Goal: Use online tool/utility: Utilize a website feature to perform a specific function

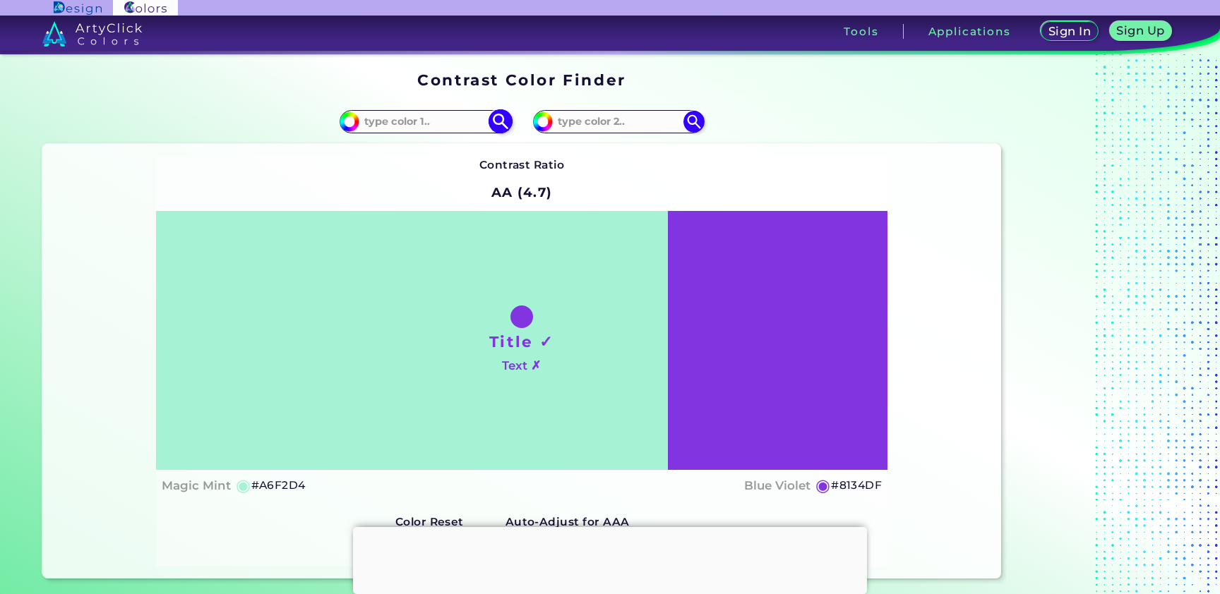
click at [354, 125] on input "#a6f2d4" at bounding box center [348, 120] width 18 height 18
type input "#a6f2c3"
type input "#A6F2C3"
type input "#a6f2c1"
type input "#A6F2C1"
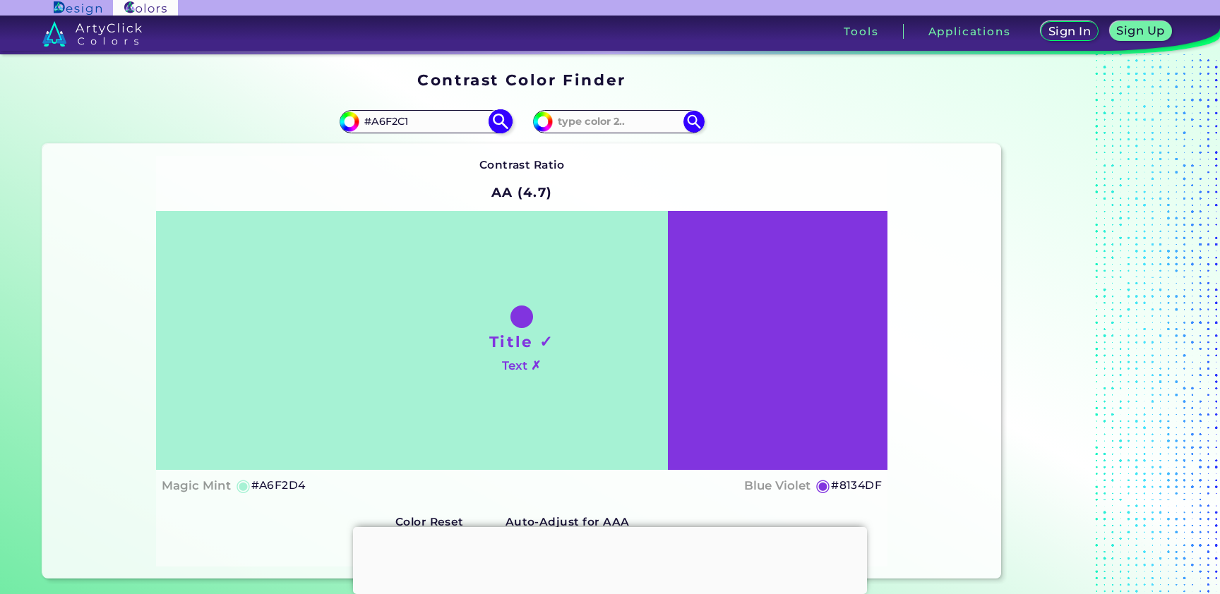
type input "#a6f2b9"
type input "#A6F2B9"
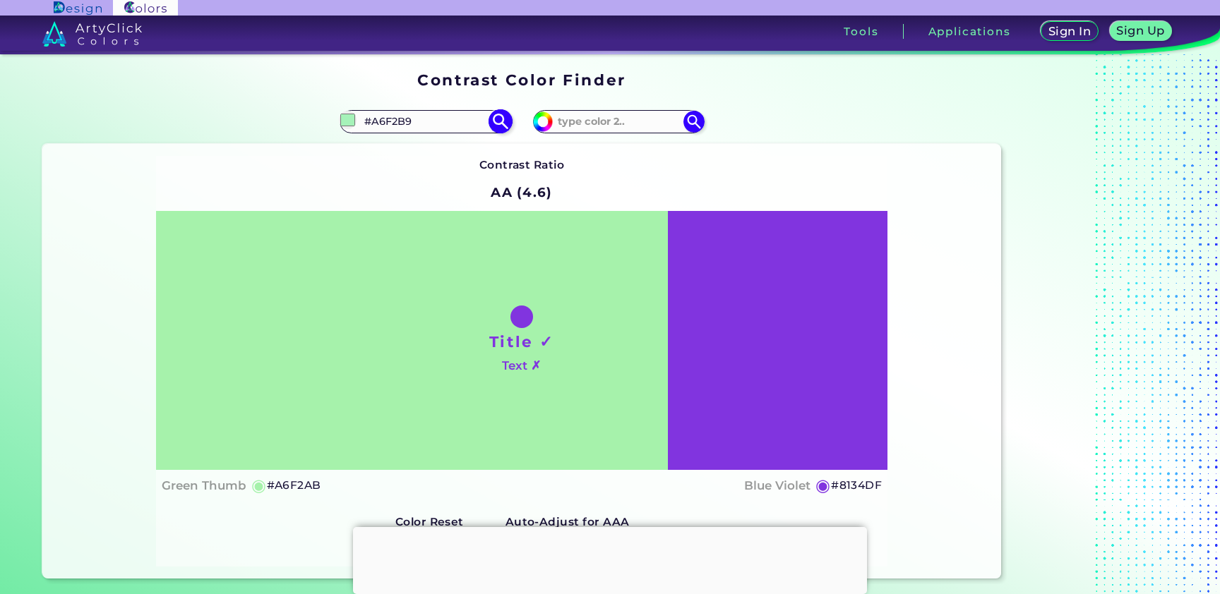
type input "#a6f2ab"
type input "#A6F2AB"
type input "#b3f2a6"
type input "#B3F2A6"
type input "#bdf2a6"
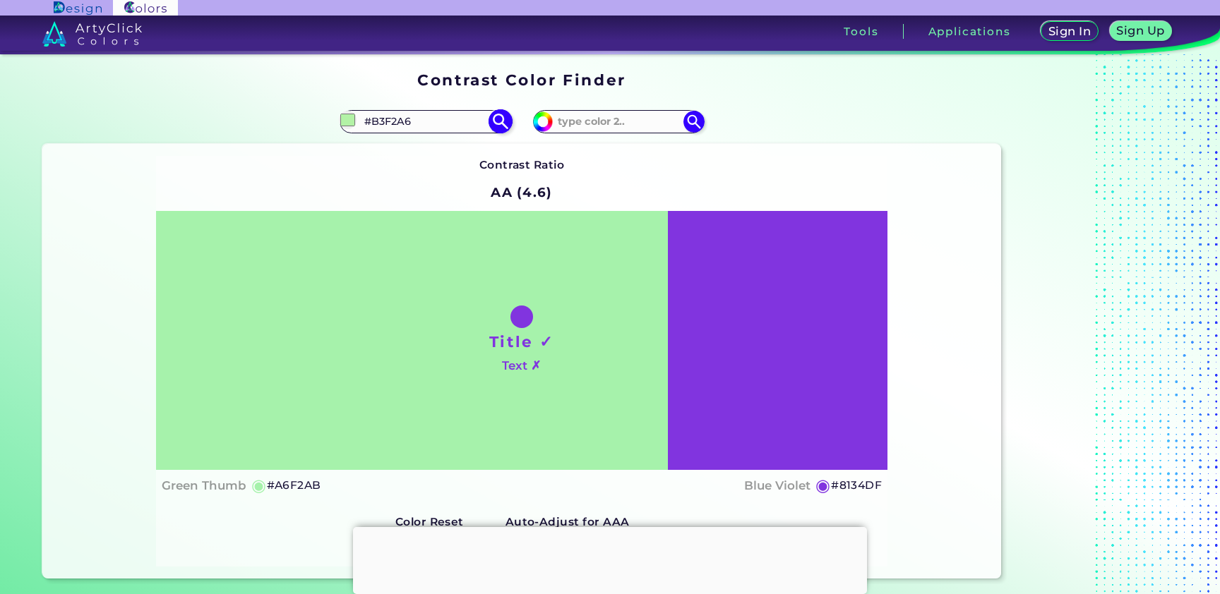
type input "#BDF2A6"
type input "#c4f2a6"
type input "#C4F2A6"
type input "#c8f2a6"
type input "#C8F2A6"
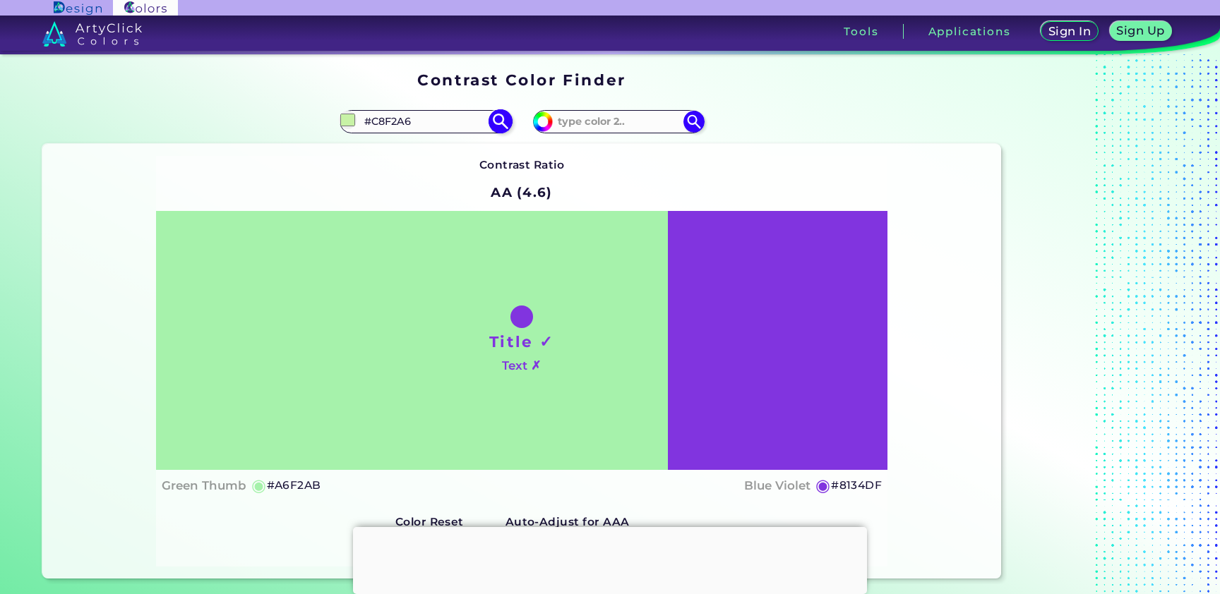
type input "#ccf2a6"
type input "#CCF2A6"
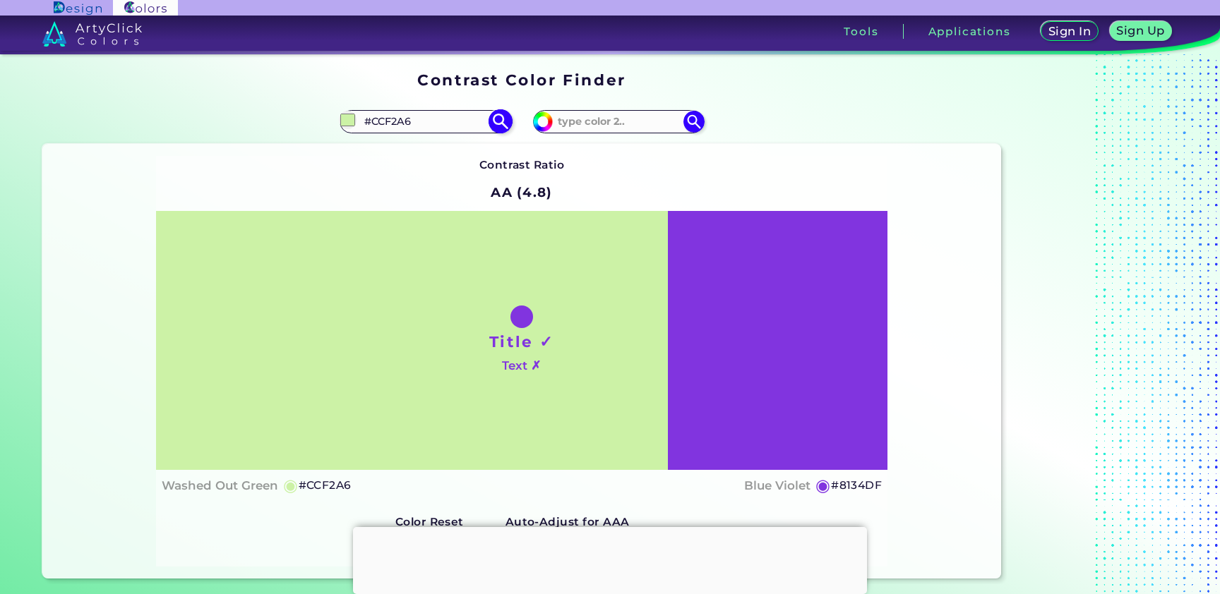
type input "#d0f2a6"
type input "#D0F2A6"
type input "#d4f2a6"
type input "#D4F2A6"
type input "#d7f2a6"
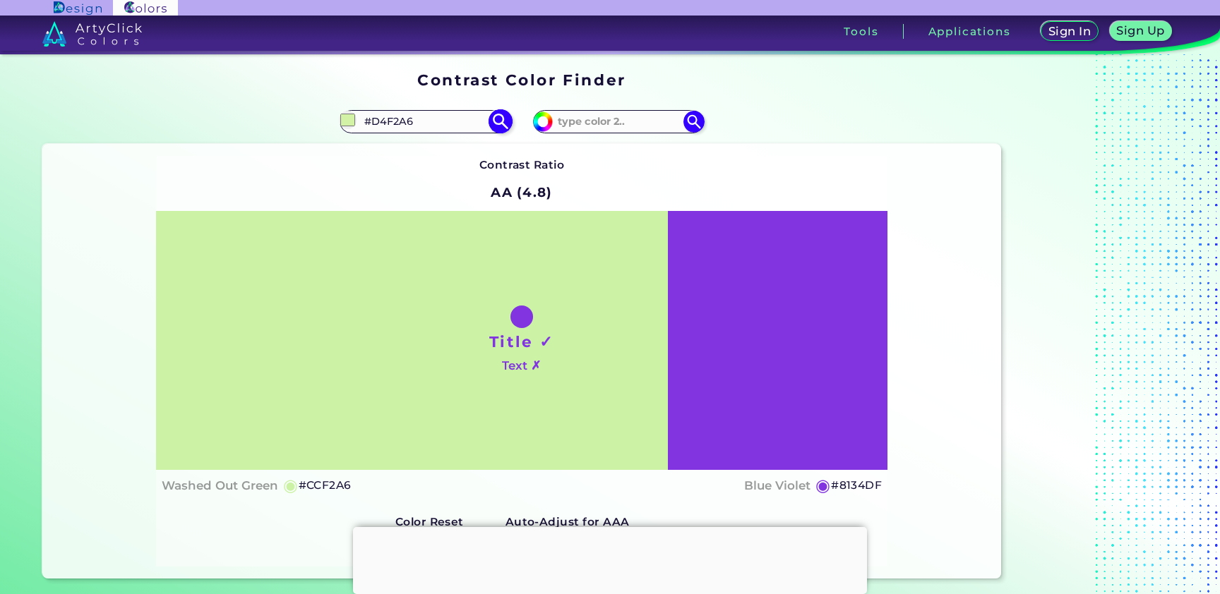
type input "#D7F2A6"
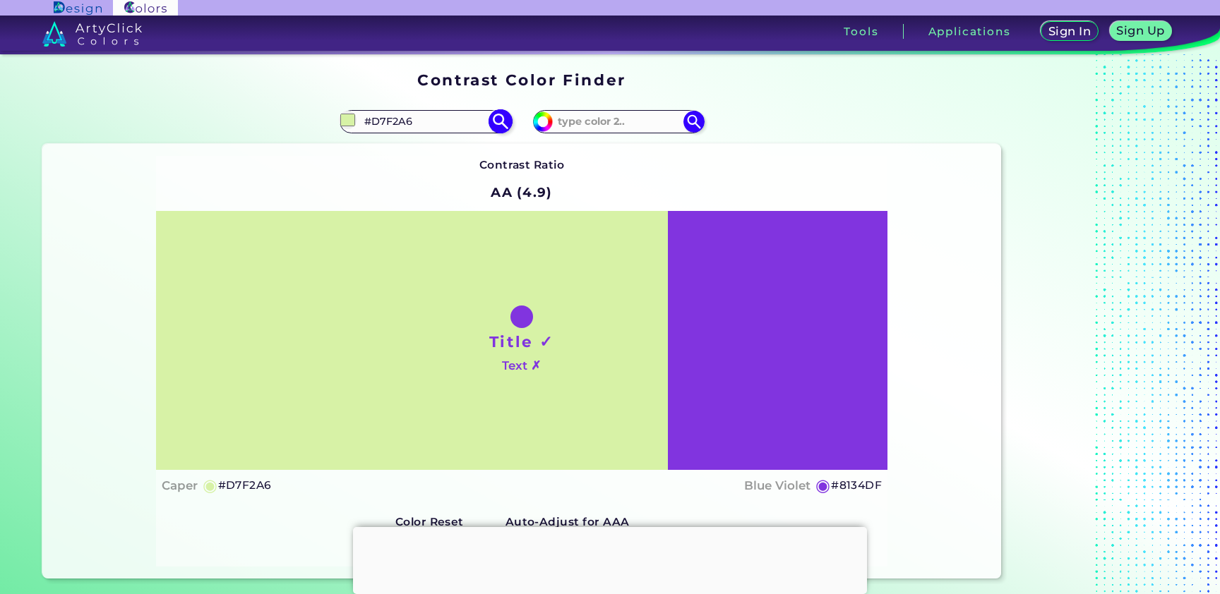
type input "#daf2a6"
type input "#DAF2A6"
type input "#def2a6"
type input "#DEF2A6"
type input "#e2f2a6"
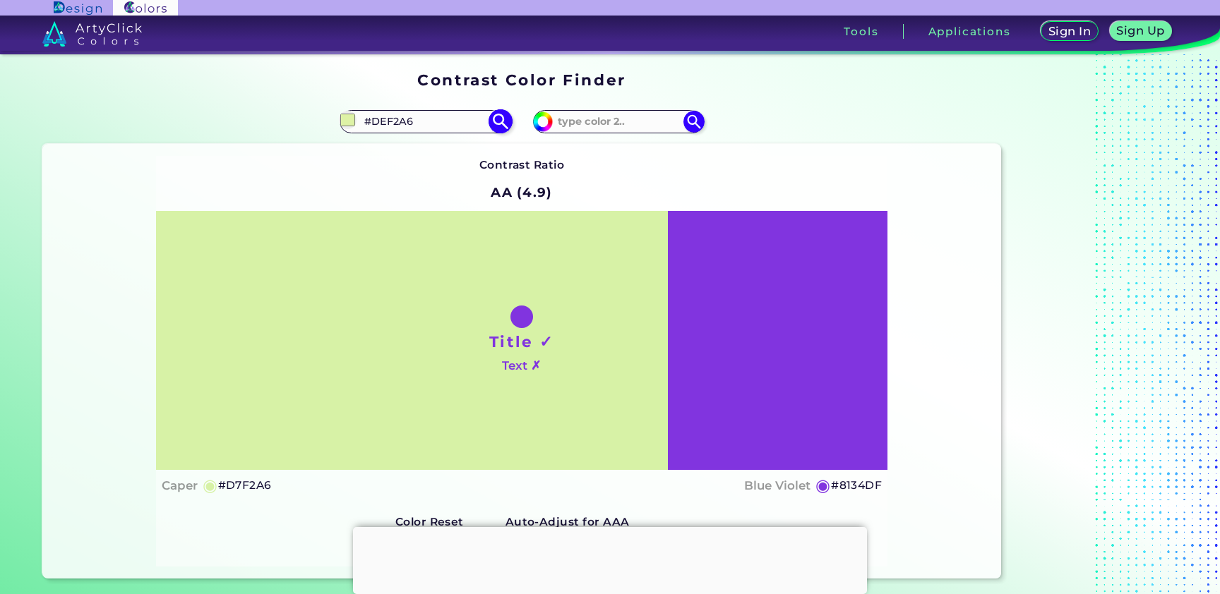
type input "#E2F2A6"
type input "#e6f2a6"
type input "#E6F2A6"
type input "#e9f2a6"
type input "#E9F2A6"
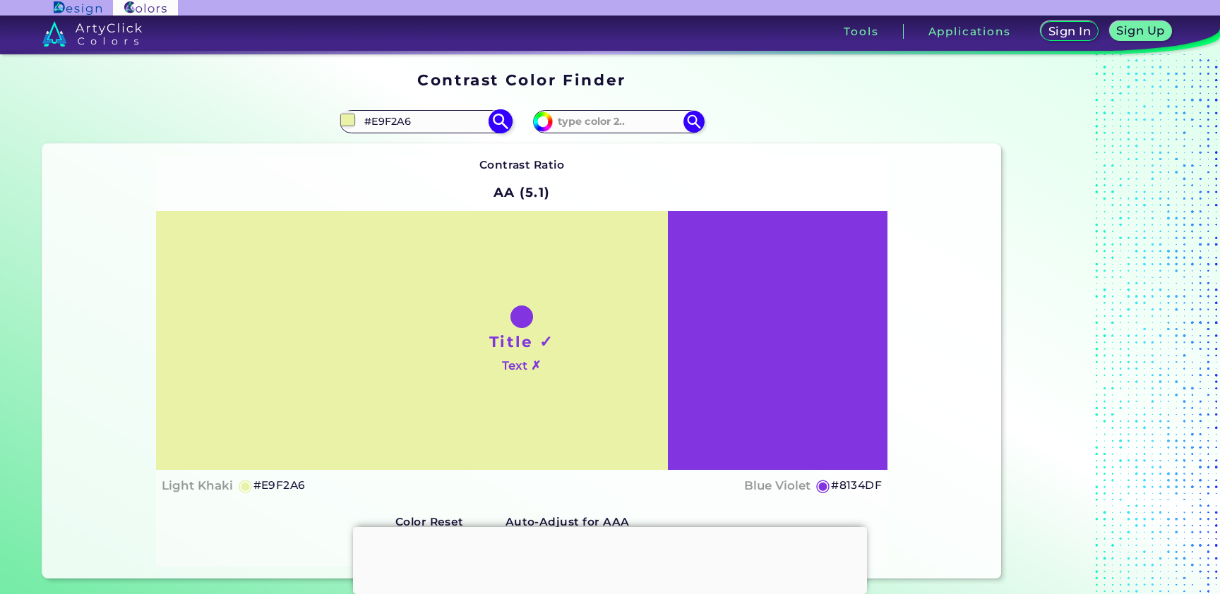
type input "#edf2a6"
type input "#EDF2A6"
type input "#f1f2a6"
type input "#F1F2A6"
type input "#f2f0a6"
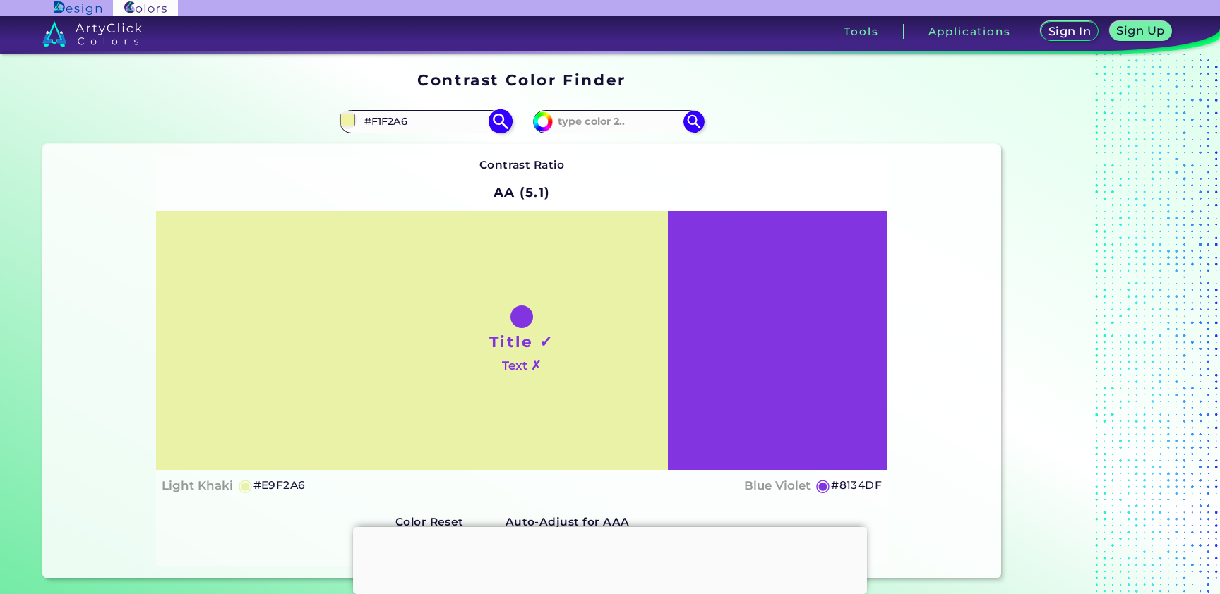
type input "#F2F0A6"
type input "#f2eca6"
type input "#F2ECA6"
type input "#f2e8a6"
type input "#F2E8A6"
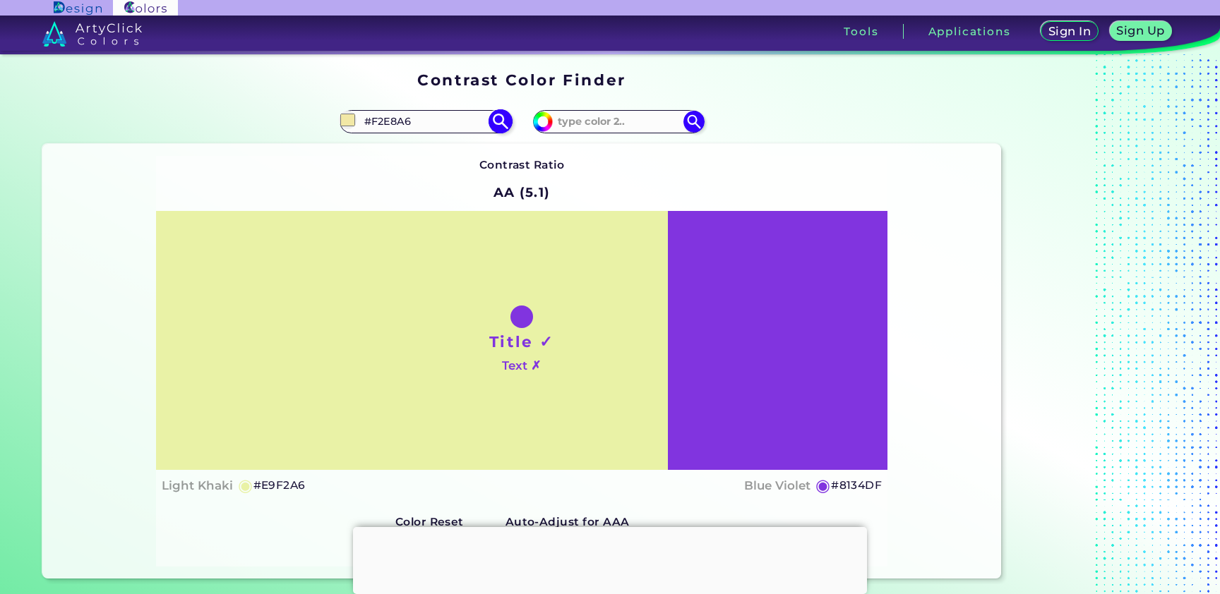
type input "#f2e6a6"
type input "#F2E6A6"
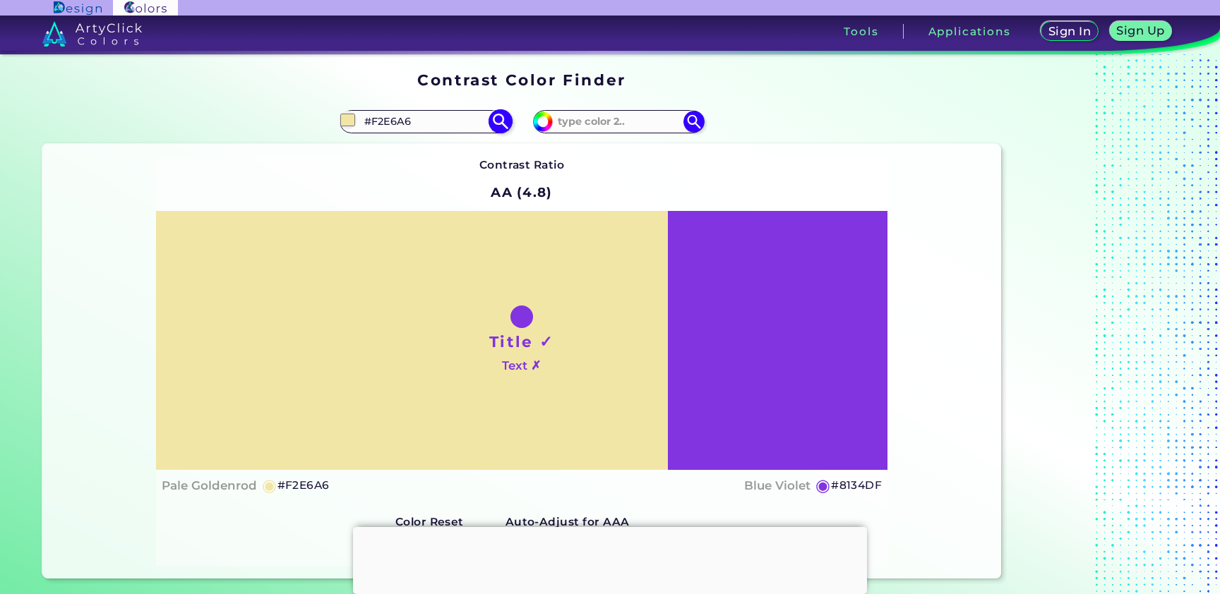
type input "#f2e2a6"
type input "#F2E2A6"
type input "#f2dea6"
type input "#F2DEA6"
type input "#f2daa6"
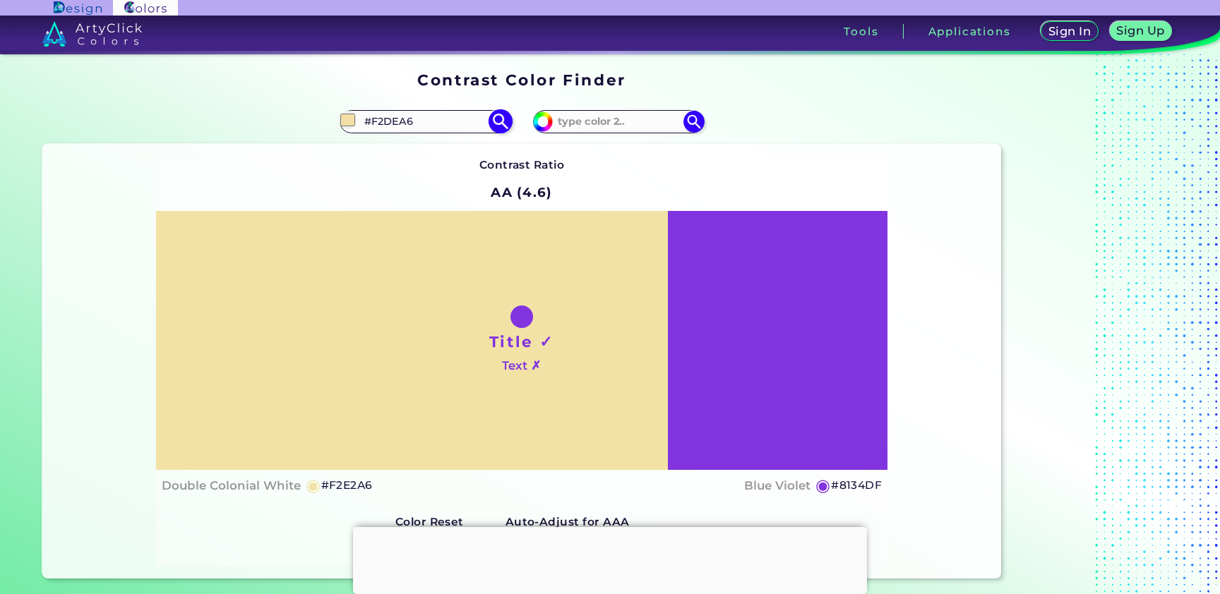
type input "#F2DAA6"
type input "#f2d6a6"
type input "#F2D6A6"
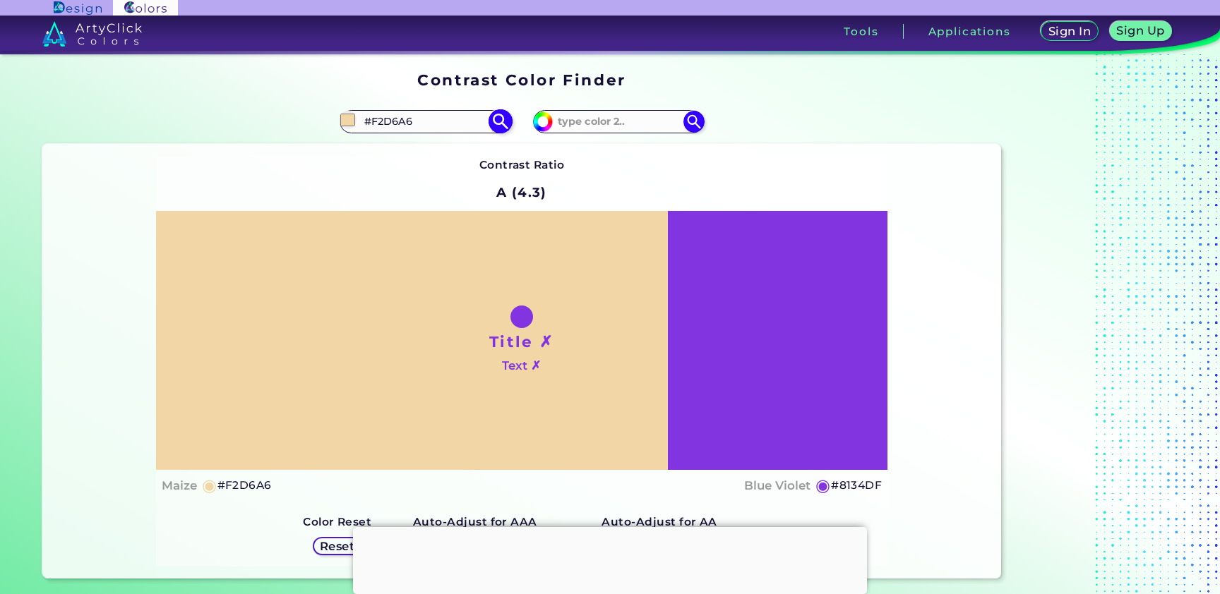
type input "#78510d"
type input "#78510D"
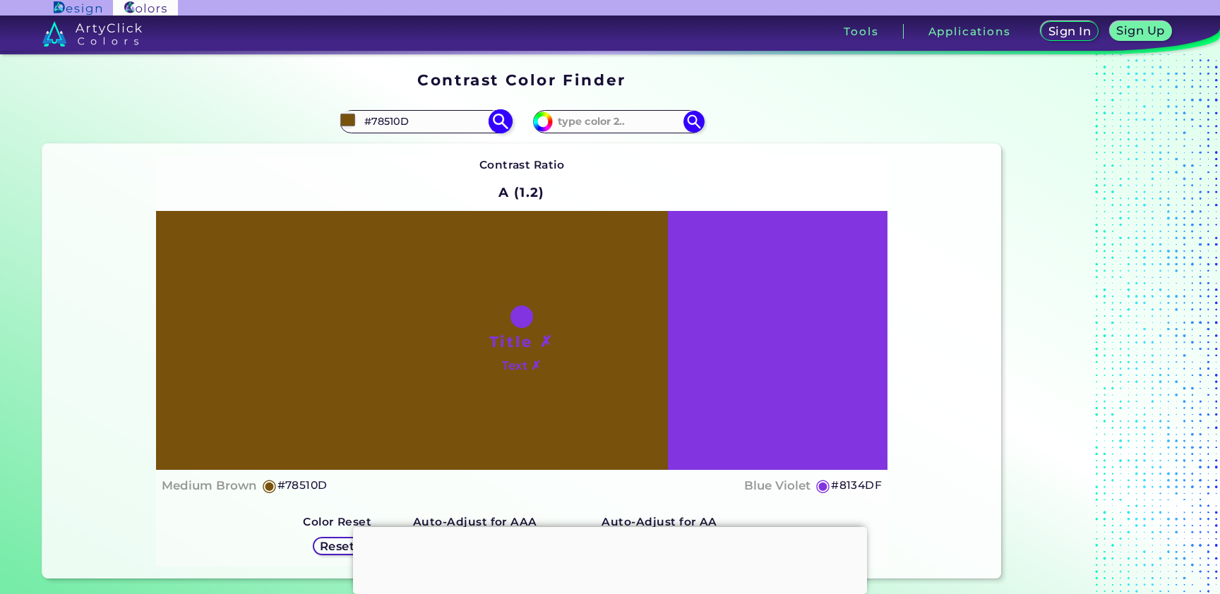
type input "#81570e"
type input "#81570E"
type input "#82570d"
type input "#82570D"
type input "#865a0e"
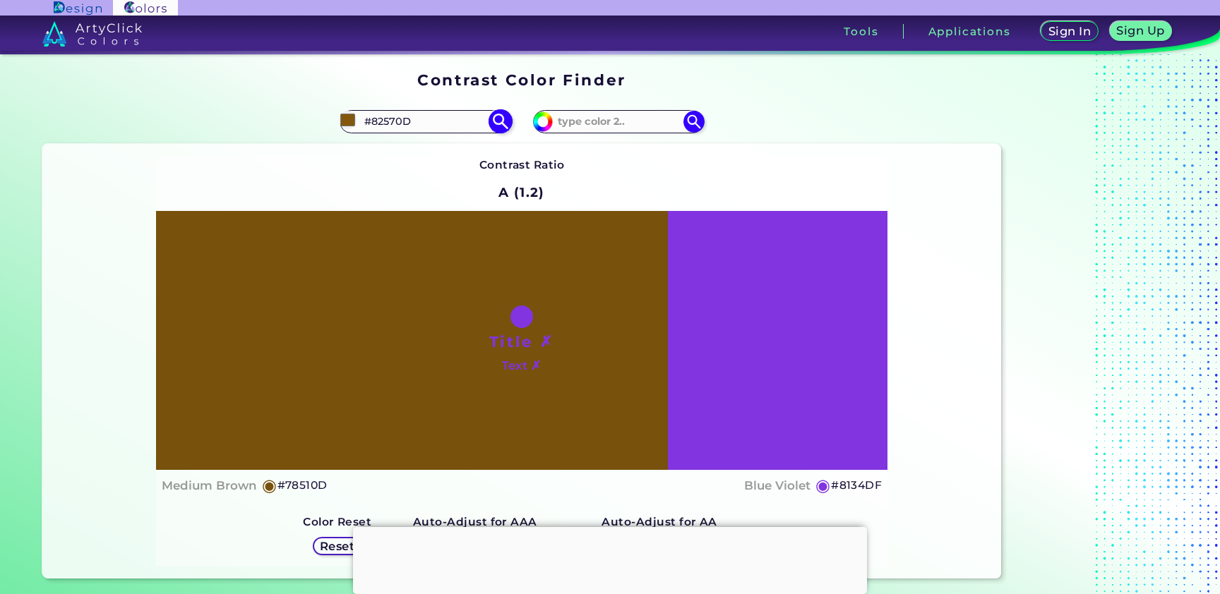
type input "#865A0E"
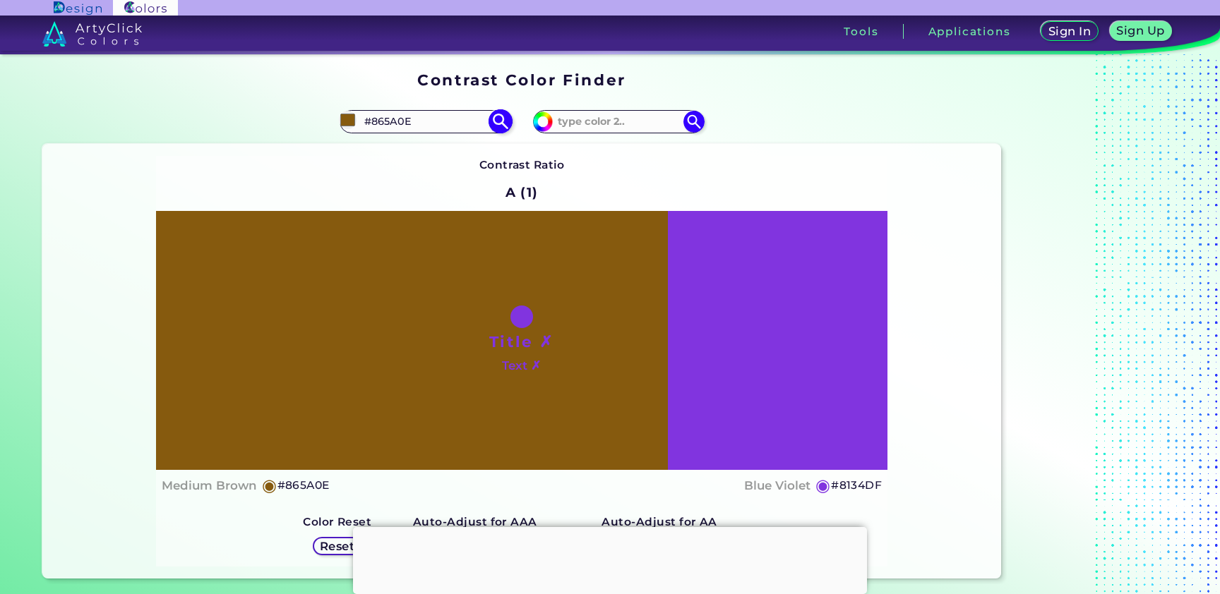
type input "#8b5d0e"
type input "#8B5D0E"
type input "#8f600f"
type input "#8F600F"
type input "#946310"
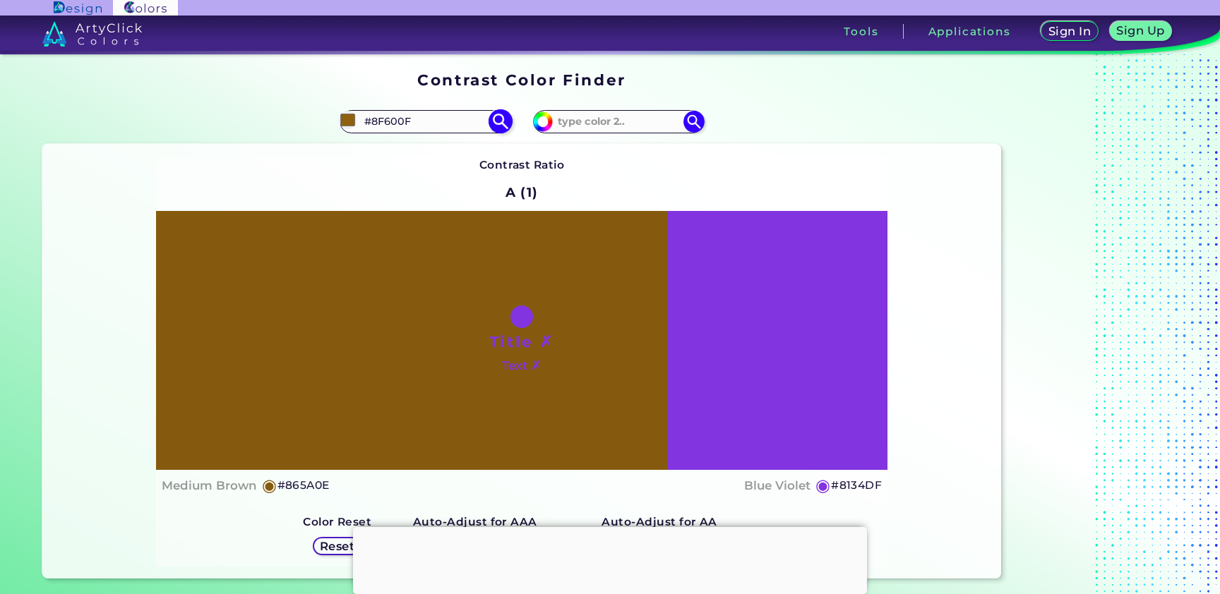
type input "#946310"
type input "#95630f"
type input "#95630F"
type input "#986610"
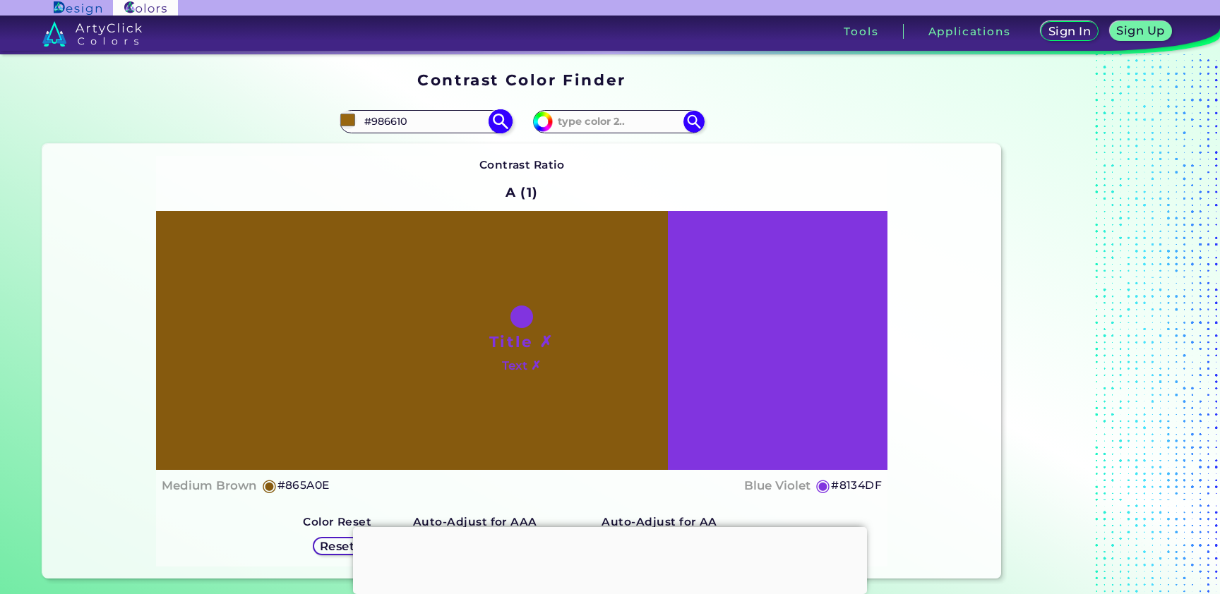
type input "#9e6a10"
type input "#9E6A10"
type input "#a26d11"
type input "#A26D11"
type input "#a67011"
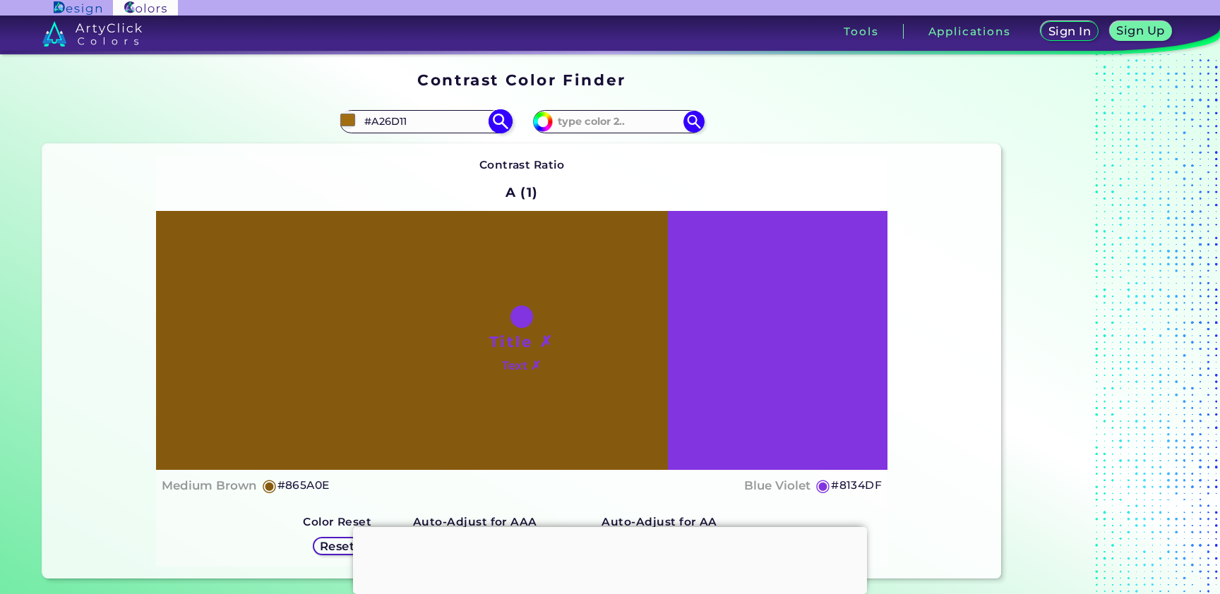
type input "#A67011"
type input "#af7612"
type input "#AF7612"
type input "#b07611"
type input "#B07611"
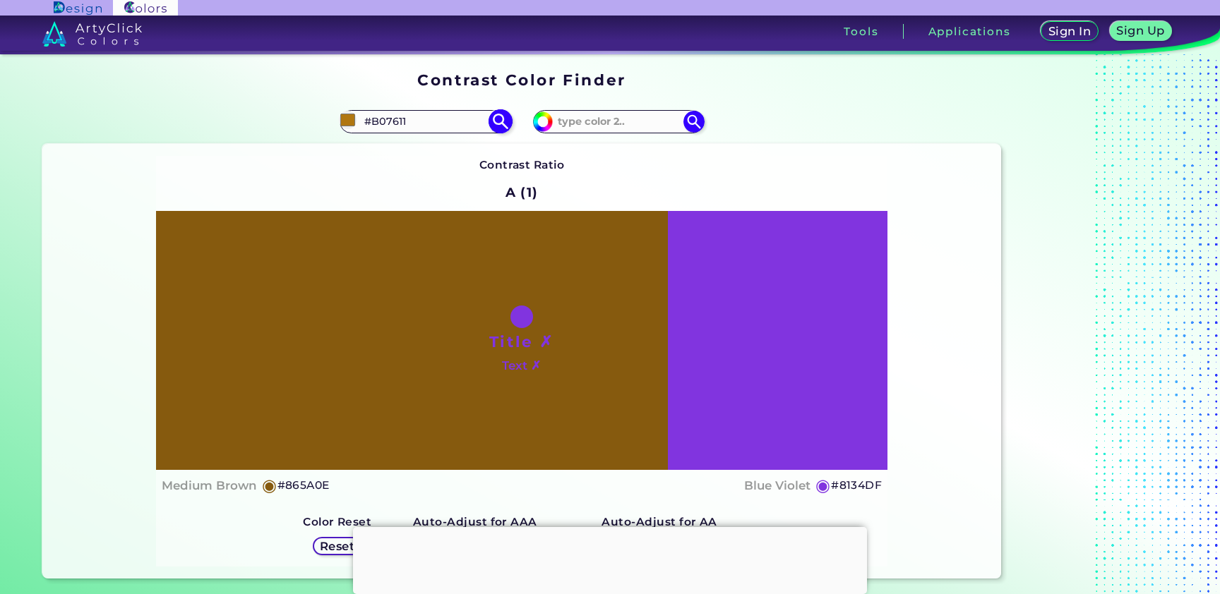
type input "#b57912"
type input "#B57912"
type input "#b97c13"
type input "#B97C13"
type input "#ba7c12"
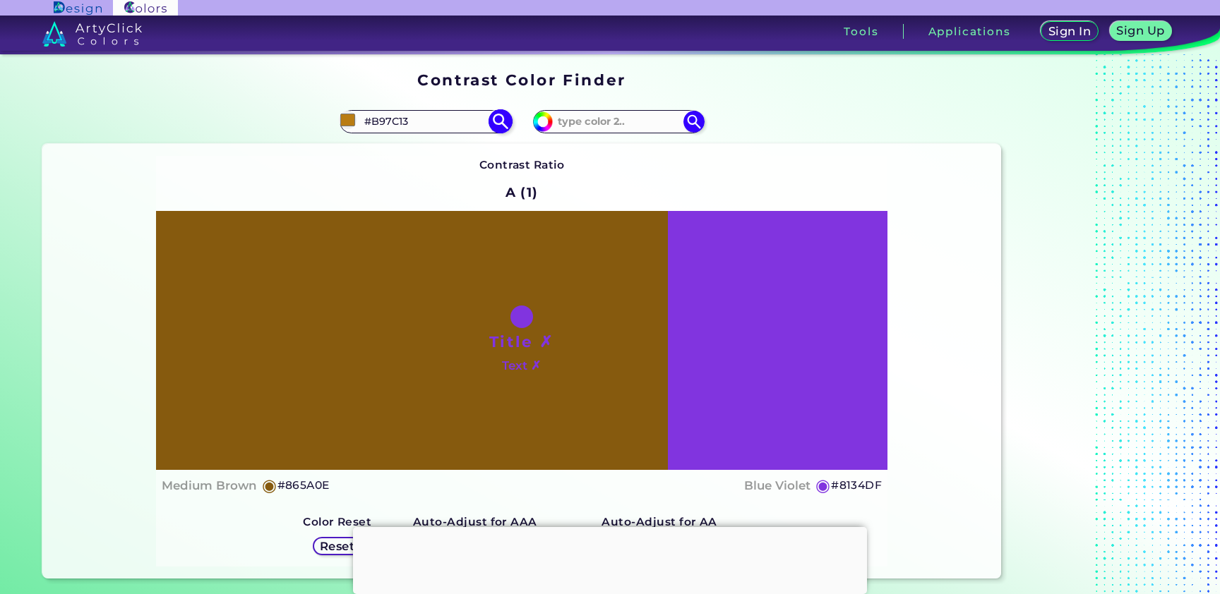
type input "#BA7C12"
type input "#c28214"
type input "#C28214"
type input "#c88614"
type input "#C88614"
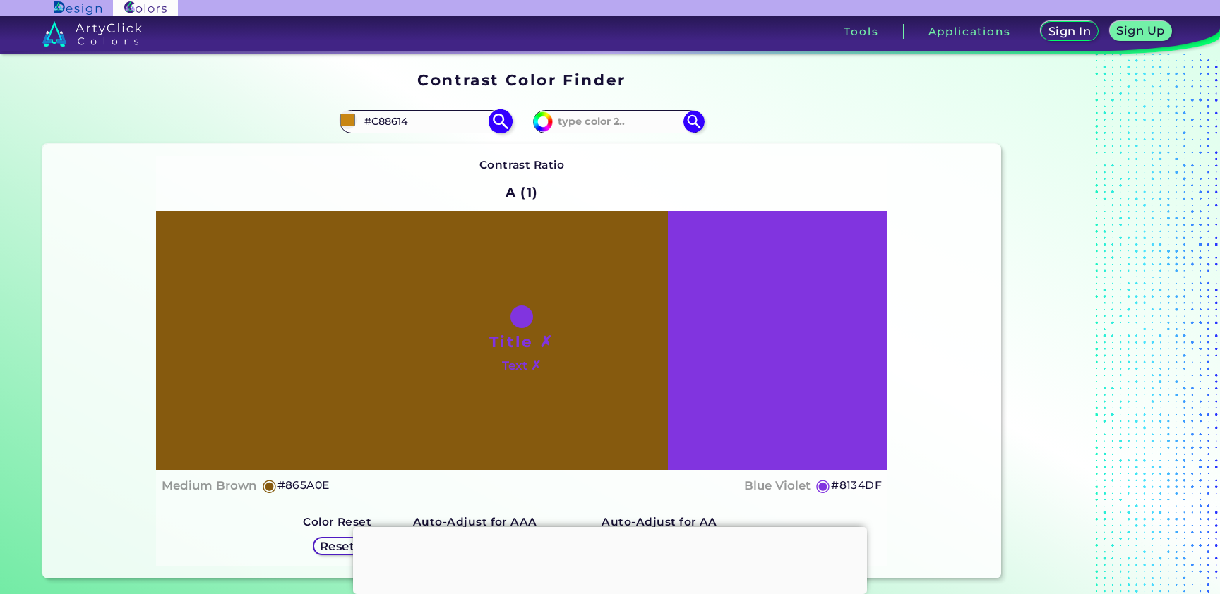
type input "#cc8914"
type input "#CC8914"
type input "#cd8913"
type input "#CD8913"
type input "#d28c14"
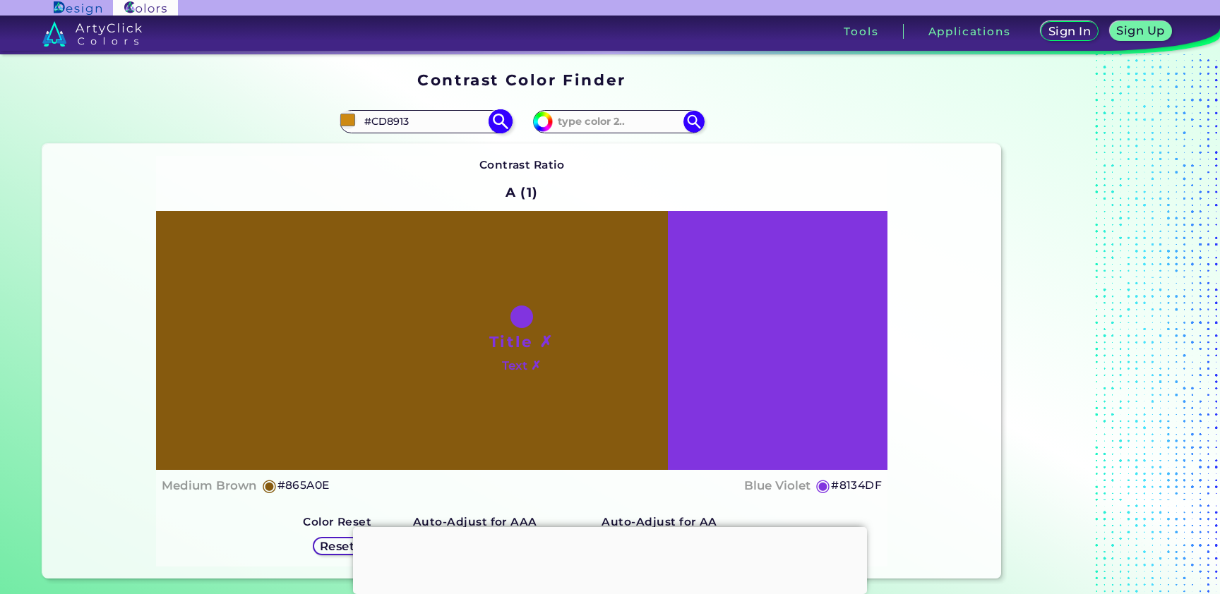
type input "#D28C14"
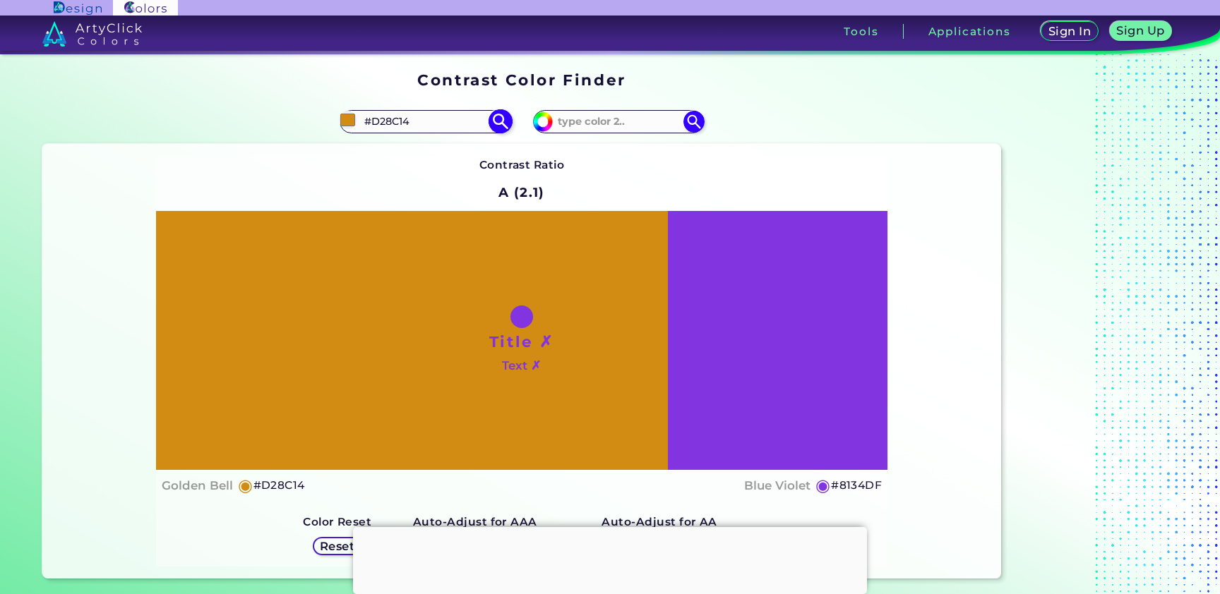
type input "#d38c12"
type input "#D38C12"
type input "#d89013"
type input "#D89013"
type input "#d78f14"
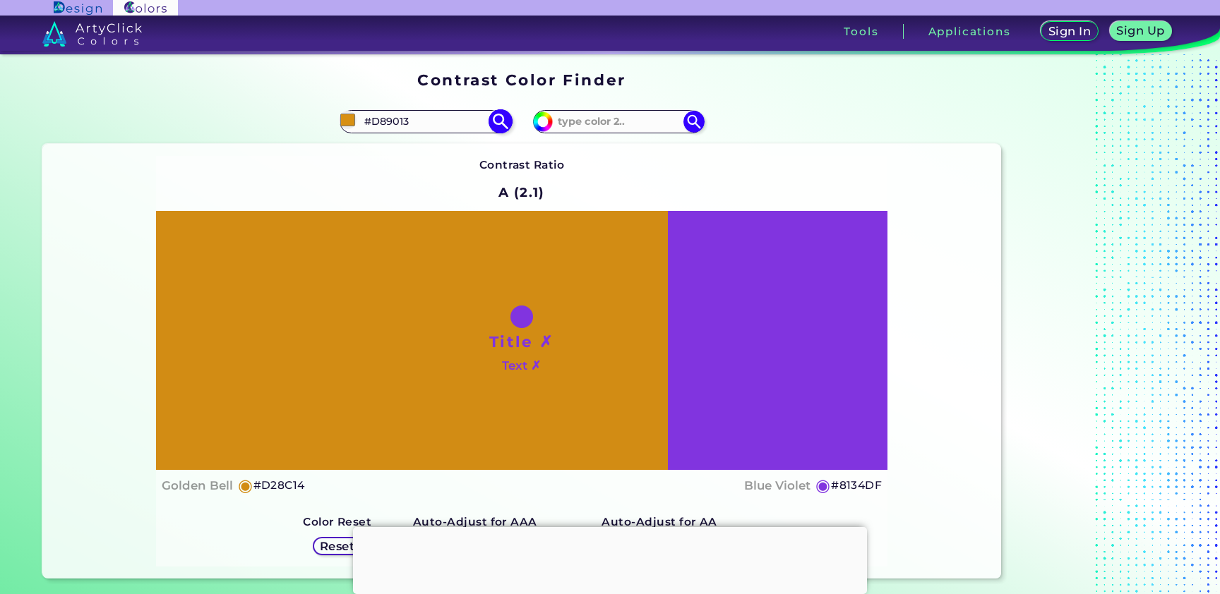
type input "#D78F14"
type input "#d99012"
type input "#D99012"
type input "#dd9313"
type input "#DD9313"
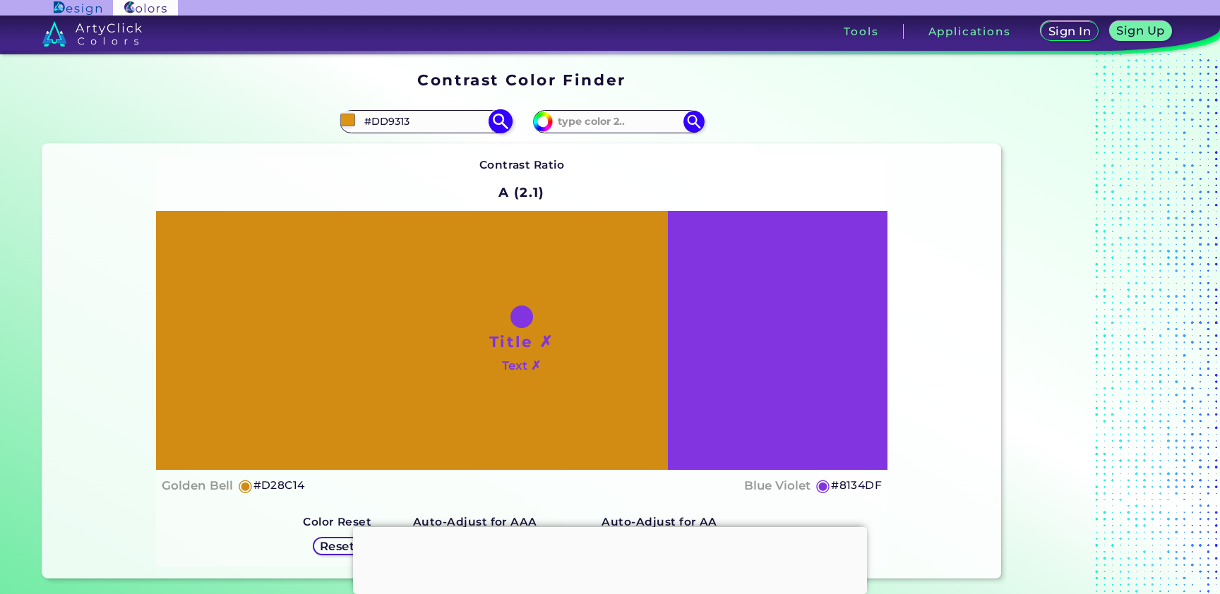
type input "#df9311"
type input "#DF9311"
type input "#e29612"
type input "#E29612"
type input "#e49611"
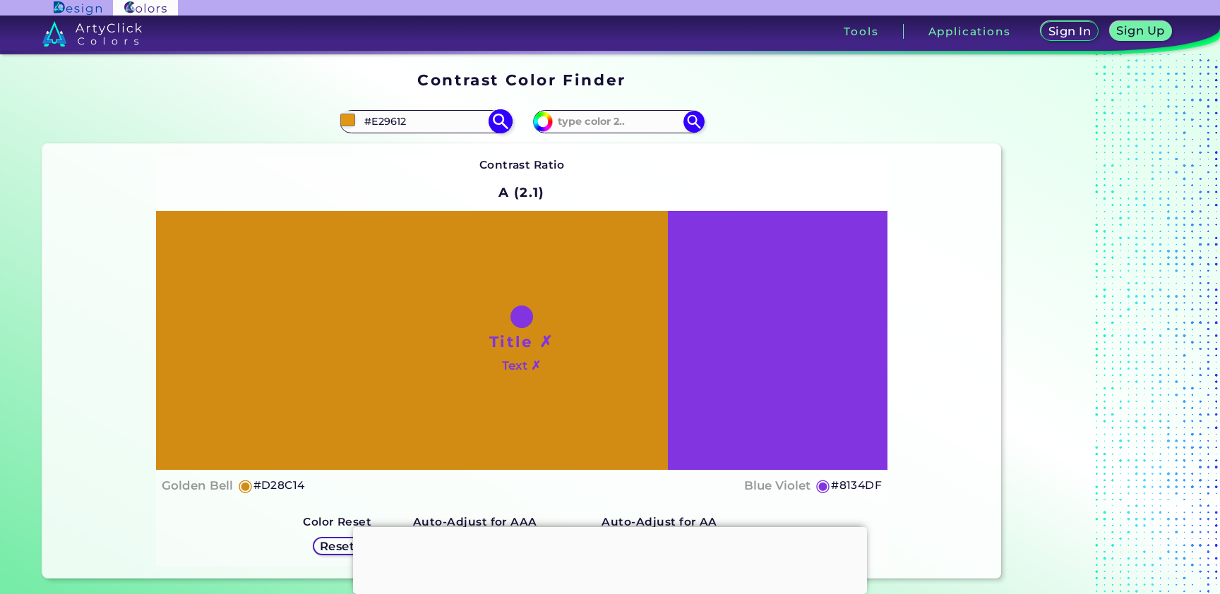
type input "#E49611"
type input "#e59710"
type input "#E59710"
type input "#e6970f"
type input "#E6970F"
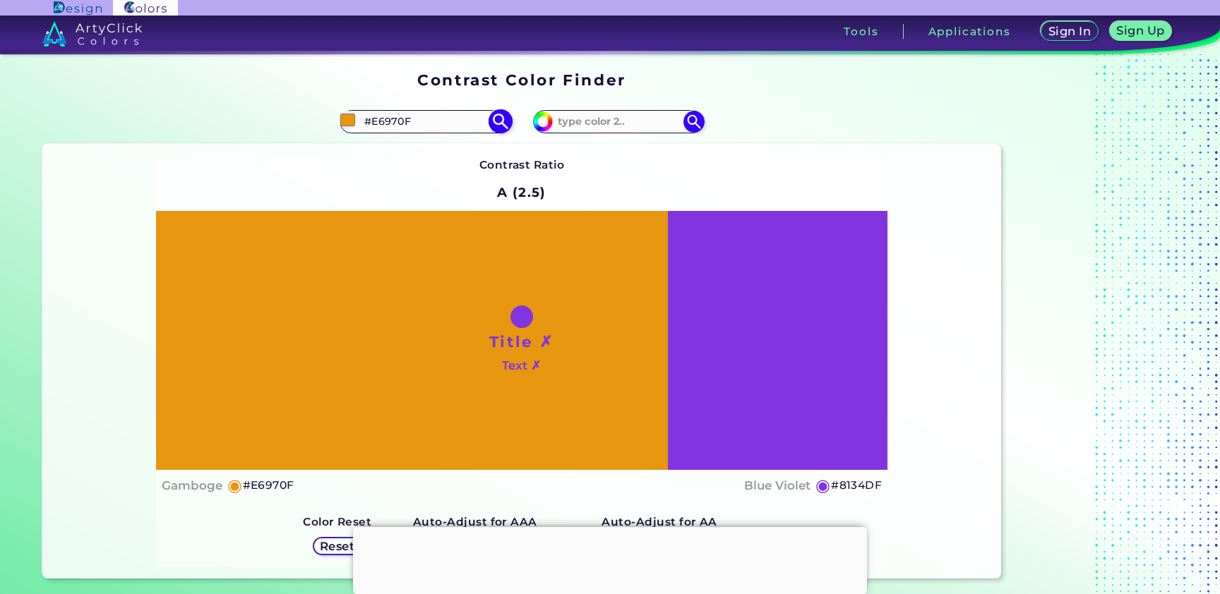
type input "#e4950c"
type input "#E4950C"
type input "#e3940d"
type input "#E3940D"
type input "#e0920b"
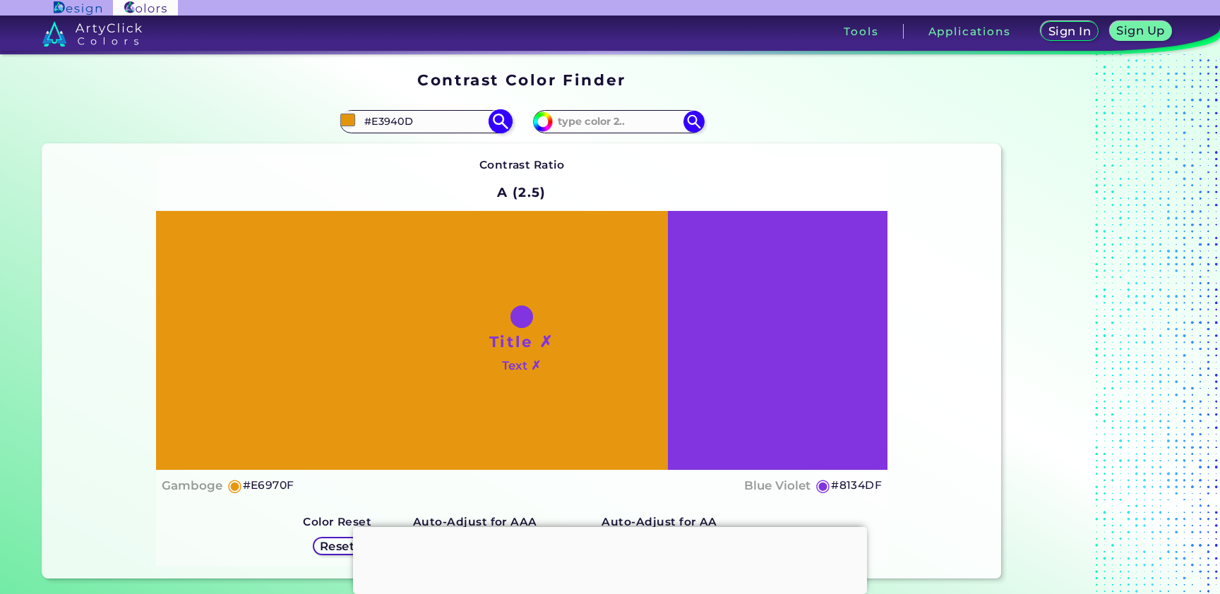
type input "#E0920B"
type input "#db8f0a"
type input "#DB8F0A"
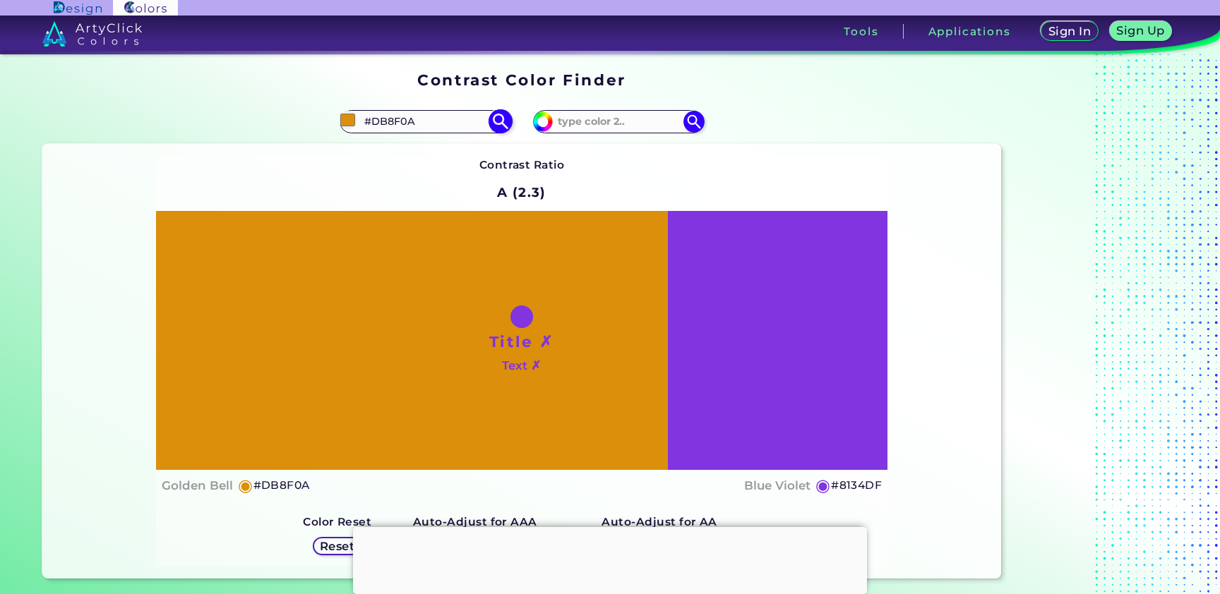
type input "#dc8f09"
type input "#DC8F09"
type input "#dc8f09"
click at [645, 199] on div "Contrast Ratio A (2.3) Title ✗ Text ✗ Golden Bell ◉ #DC8F09 ◉" at bounding box center [522, 361] width 732 height 411
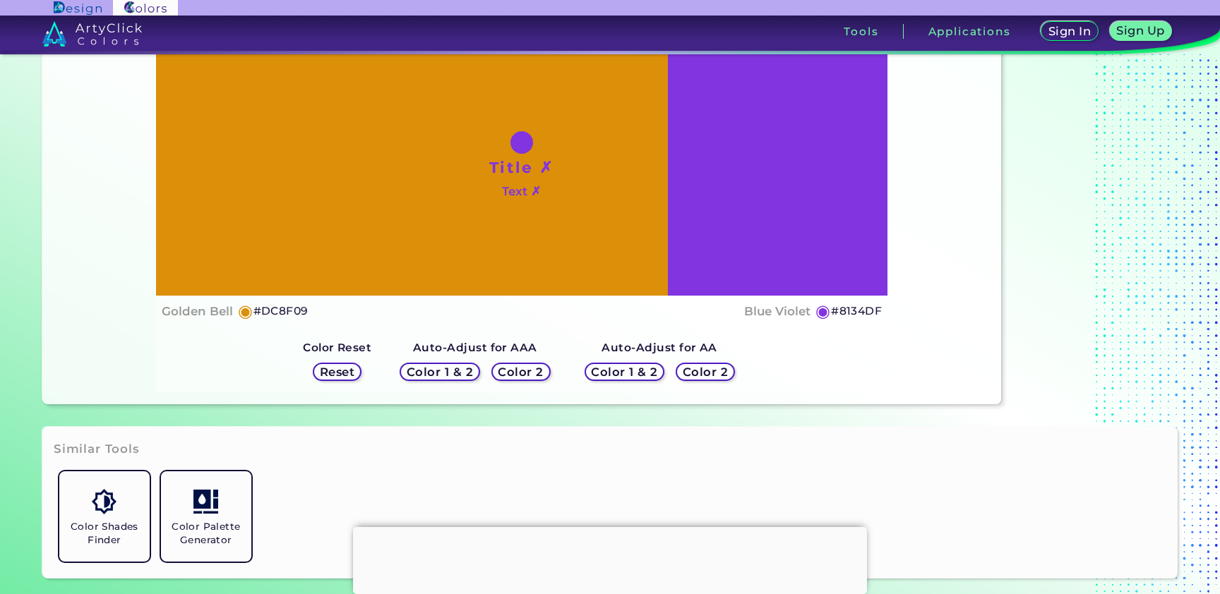
scroll to position [240, 0]
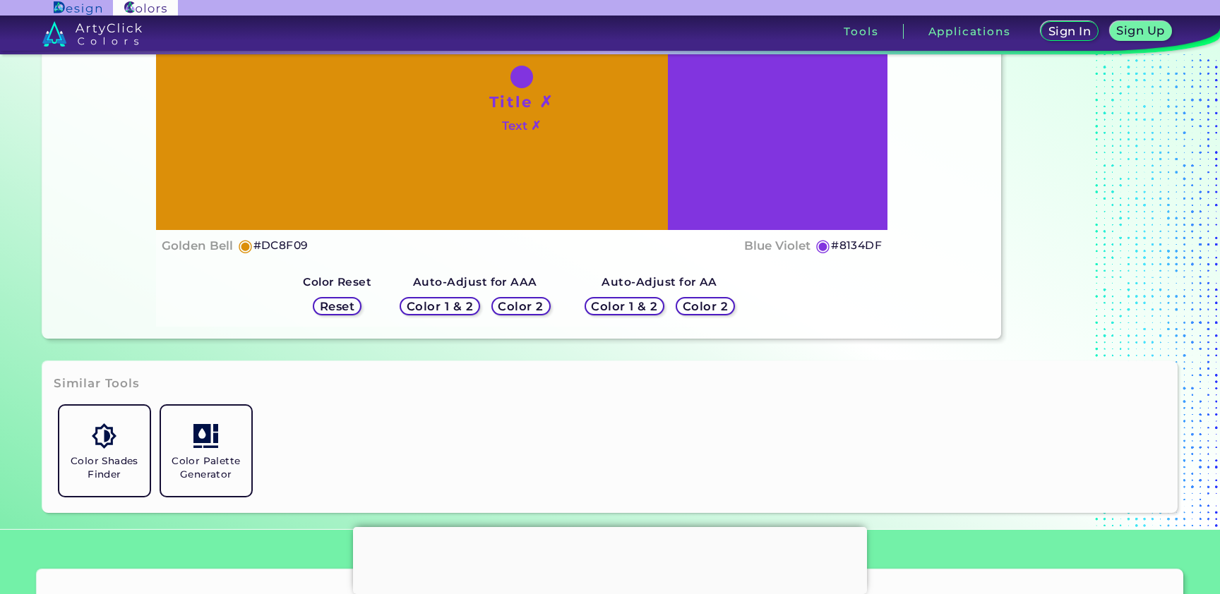
click at [531, 303] on h5 "Color 2" at bounding box center [521, 307] width 47 height 12
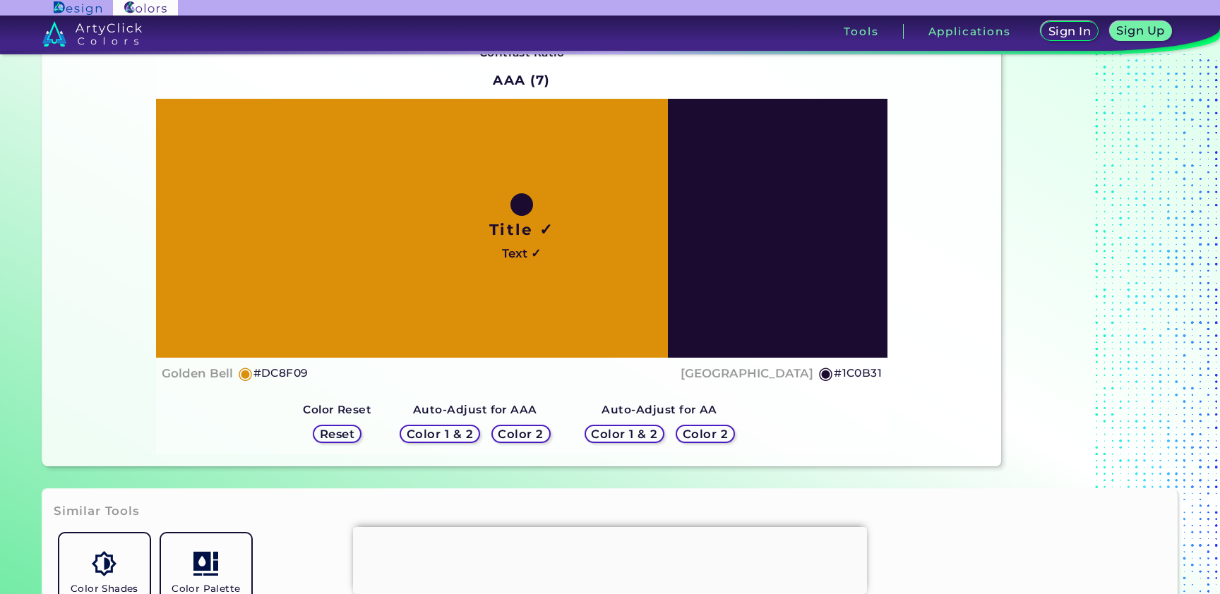
scroll to position [103, 0]
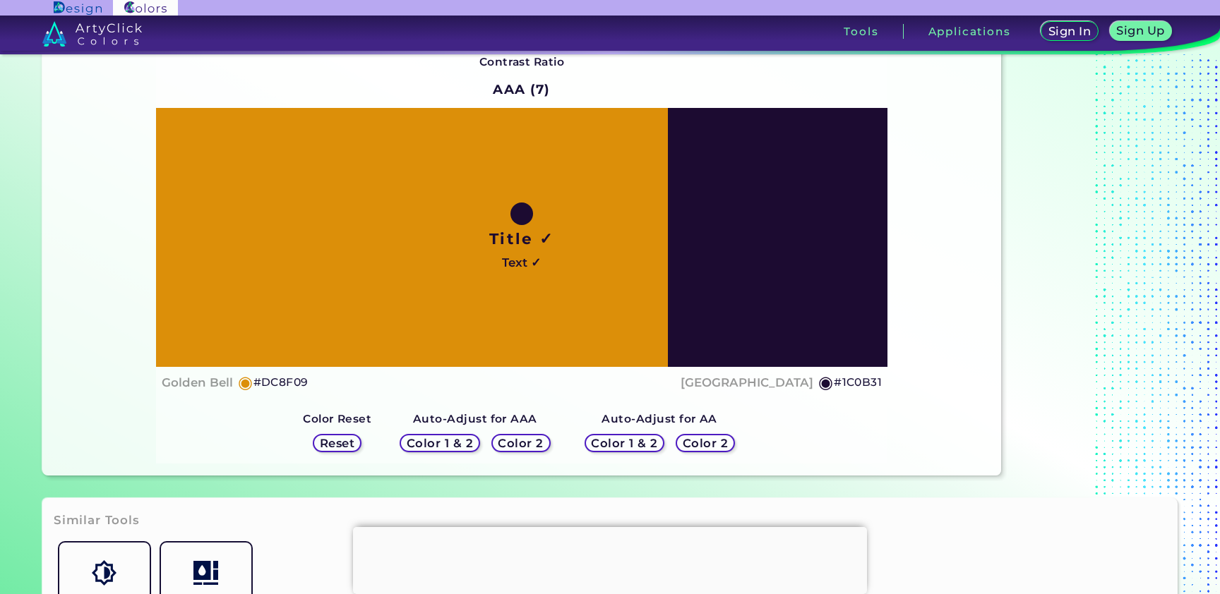
click at [525, 443] on h5 "Color 2" at bounding box center [520, 443] width 45 height 11
click at [716, 443] on h5 "Color 2" at bounding box center [705, 444] width 47 height 12
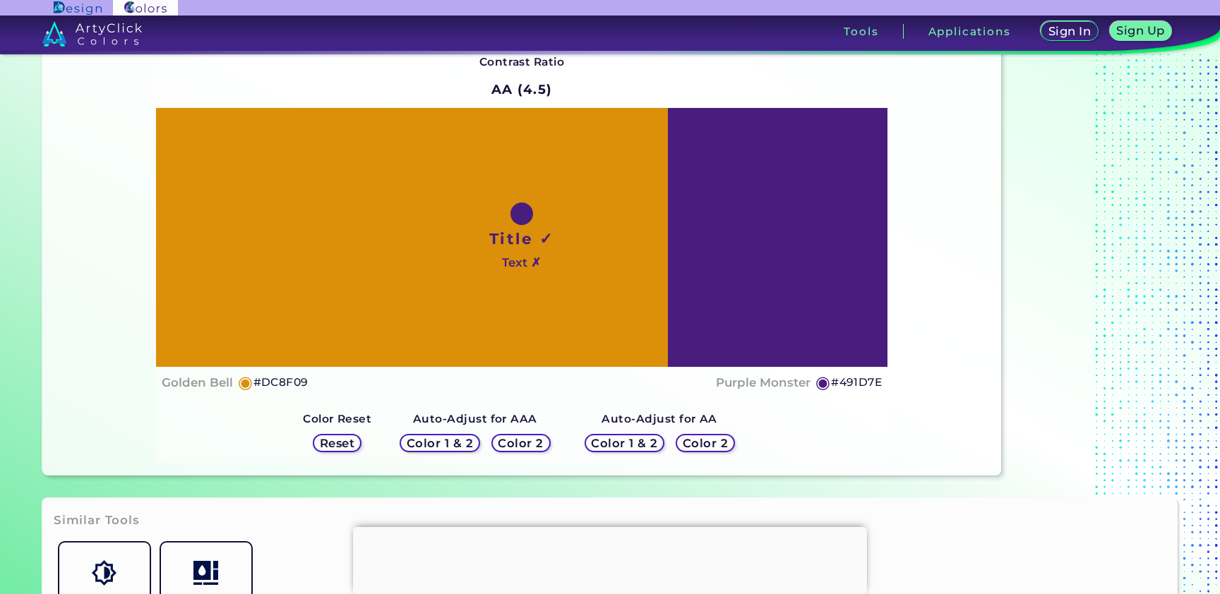
click at [716, 443] on h5 "Color 2" at bounding box center [705, 443] width 45 height 11
click at [528, 440] on h5 "Color 2" at bounding box center [521, 443] width 48 height 12
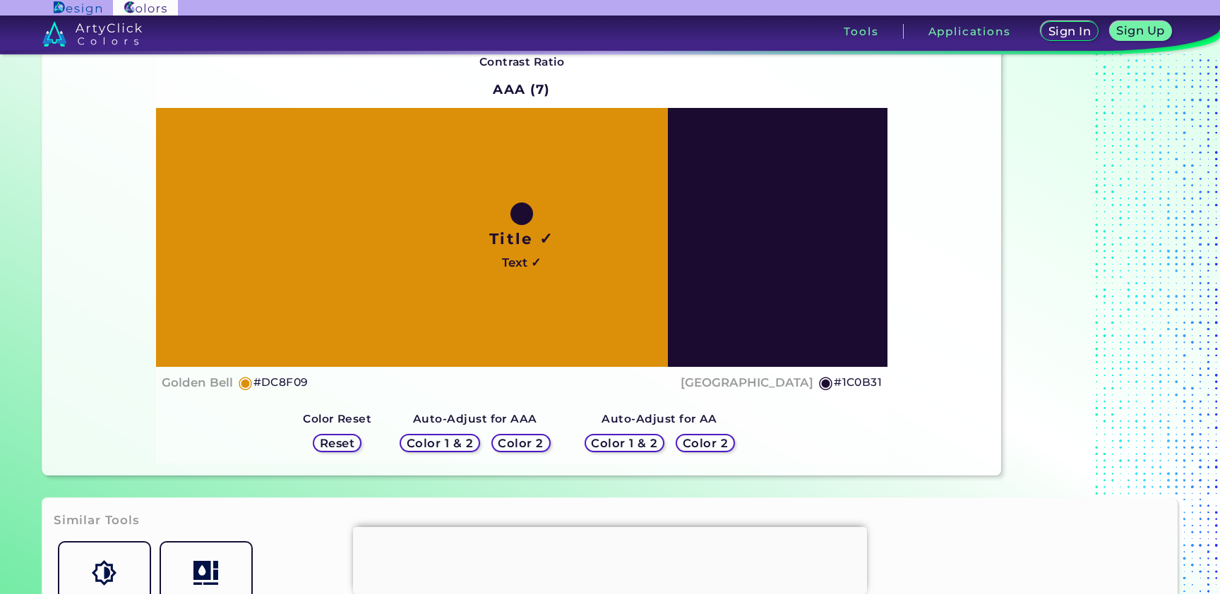
click at [726, 440] on div "Color 2" at bounding box center [706, 443] width 60 height 18
click at [707, 440] on h5 "Color 2" at bounding box center [705, 444] width 47 height 12
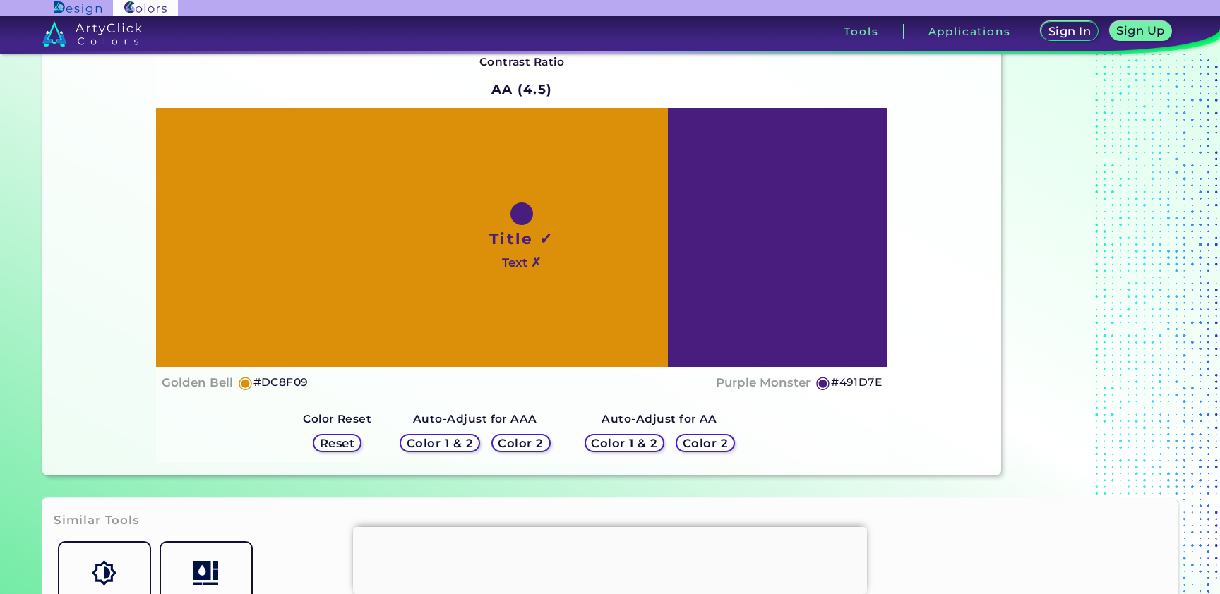
scroll to position [0, 0]
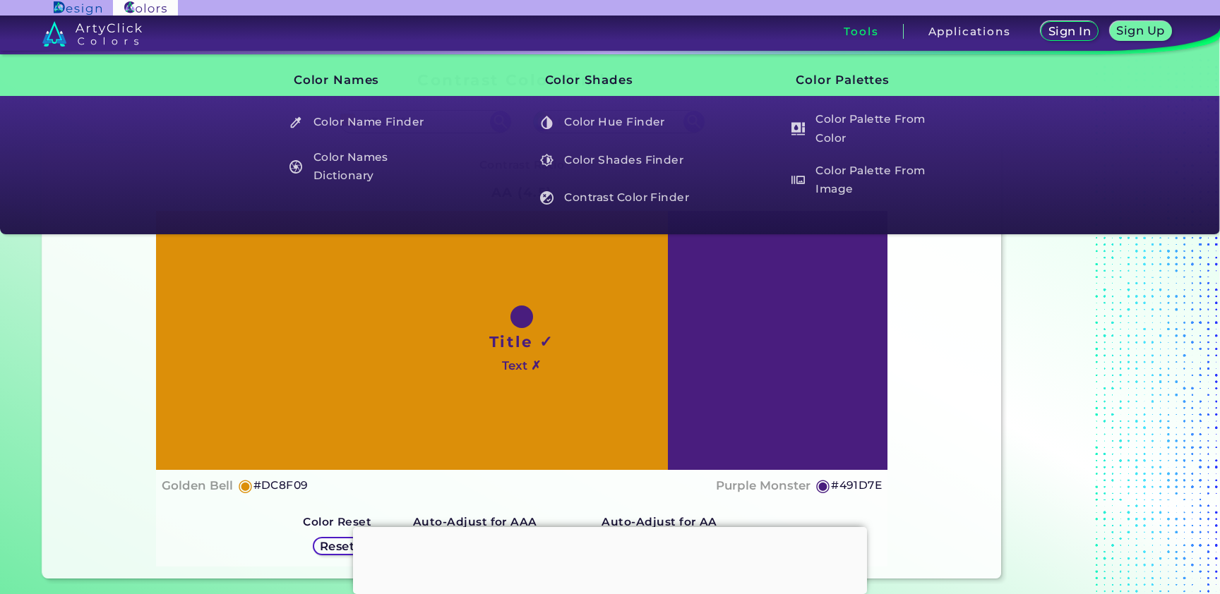
click at [863, 30] on h3 "Tools" at bounding box center [861, 31] width 35 height 11
